Goal: Check status

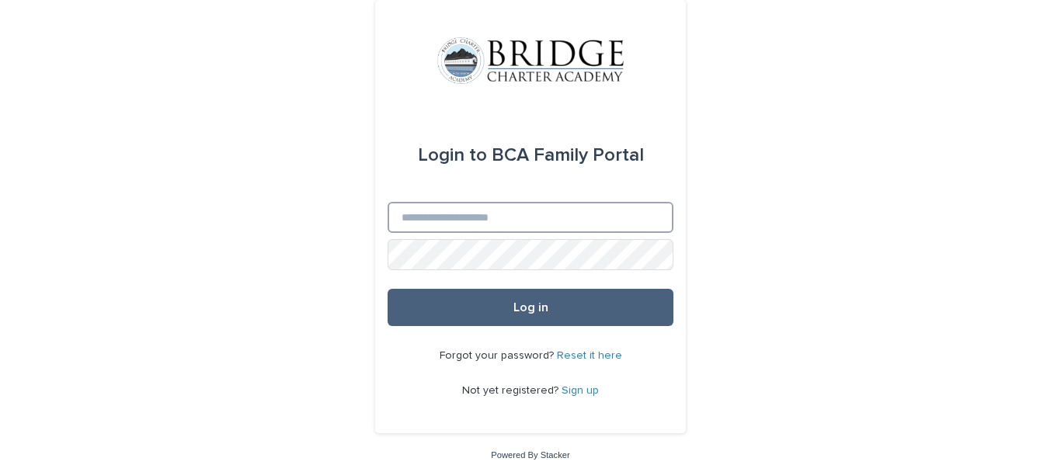
type input "**********"
click at [443, 308] on button "Log in" at bounding box center [530, 307] width 286 height 37
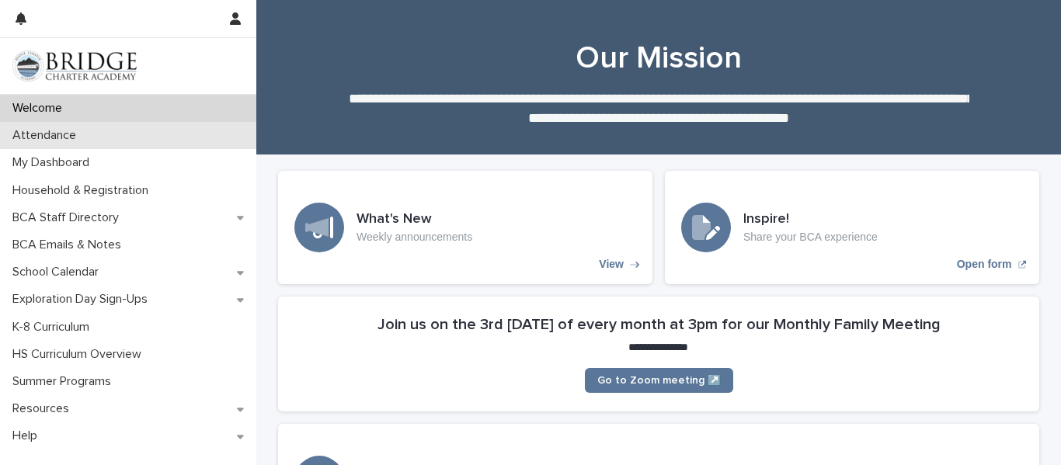
click at [37, 138] on p "Attendance" at bounding box center [47, 135] width 82 height 15
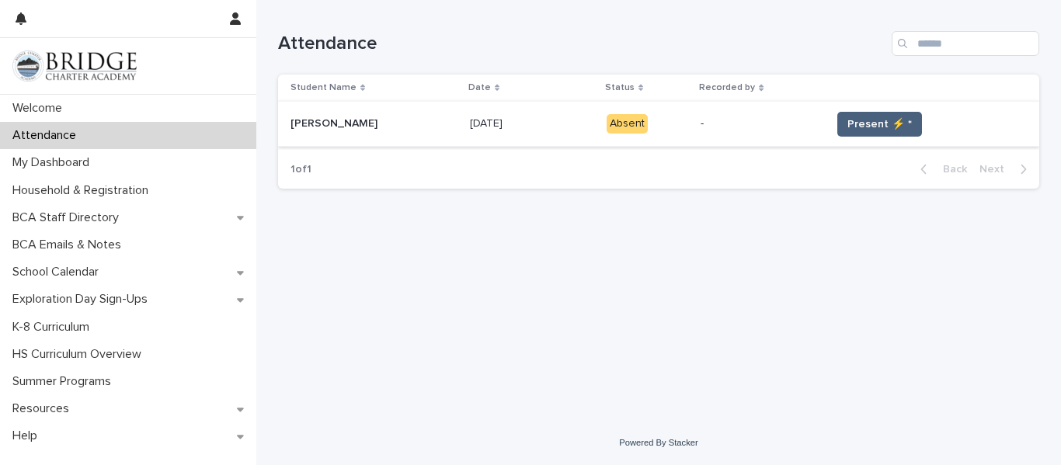
click at [889, 127] on span "Present ⚡ *" at bounding box center [879, 124] width 64 height 16
